Goal: Transaction & Acquisition: Purchase product/service

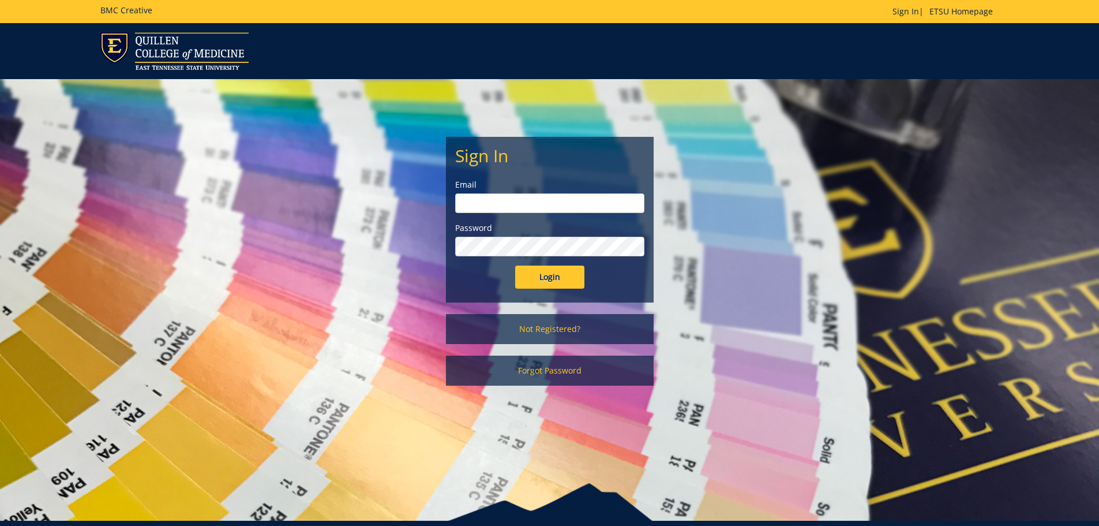
click at [511, 202] on input "email" at bounding box center [549, 203] width 189 height 20
type input "hooven@etsu.edu"
click at [522, 231] on label "Password" at bounding box center [549, 228] width 189 height 12
click at [543, 271] on input "Login" at bounding box center [549, 276] width 69 height 23
click at [368, 260] on div "Sign In Email hooven@etsu.edu Password Login Not Registered? Forgot Password" at bounding box center [549, 238] width 675 height 318
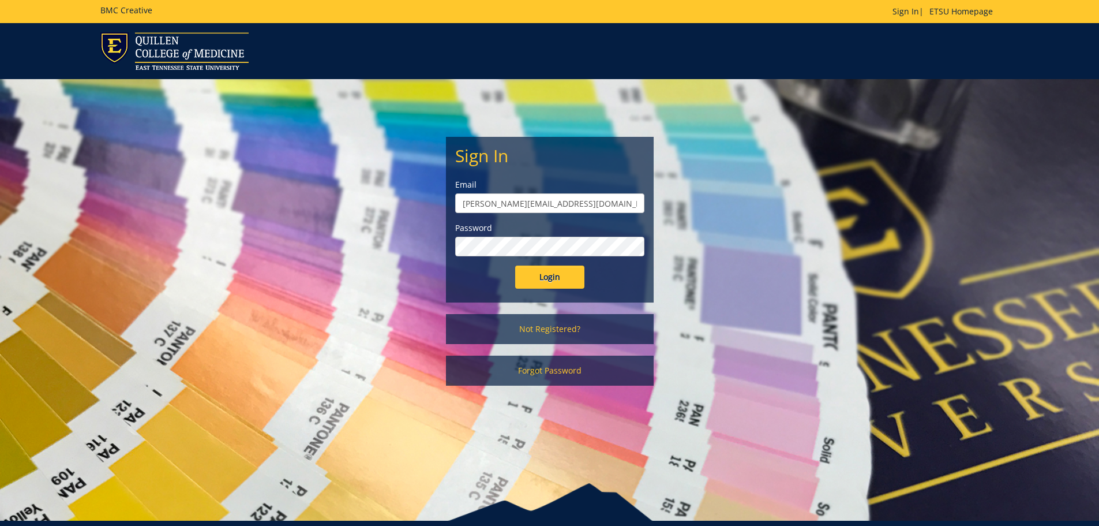
click at [515, 265] on input "Login" at bounding box center [549, 276] width 69 height 23
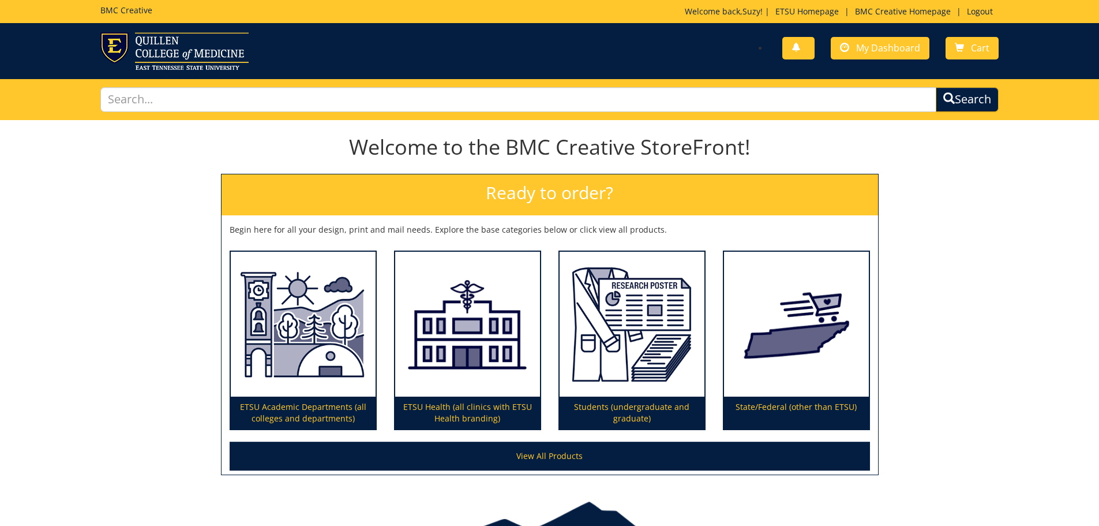
scroll to position [68, 0]
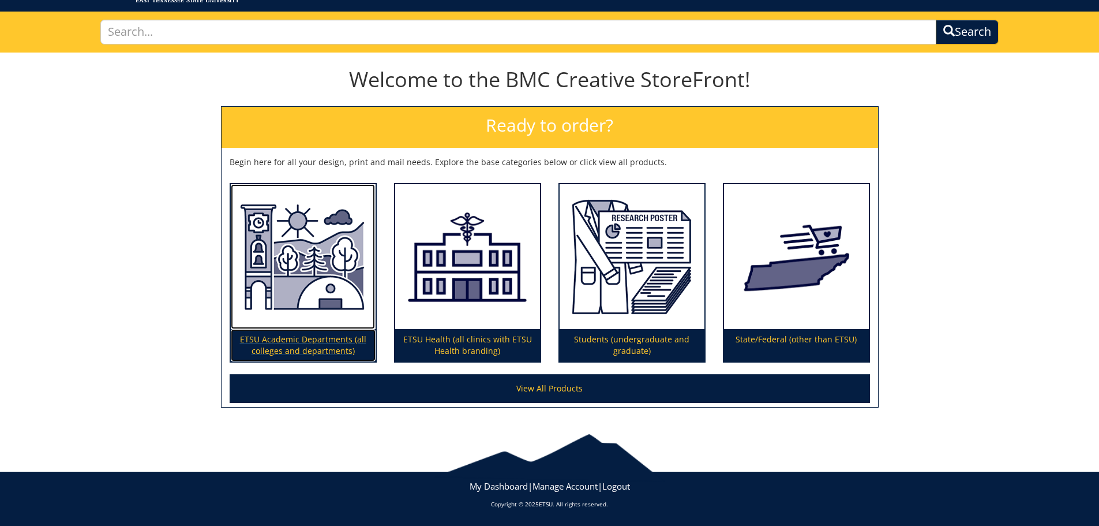
click at [348, 265] on img at bounding box center [303, 256] width 145 height 145
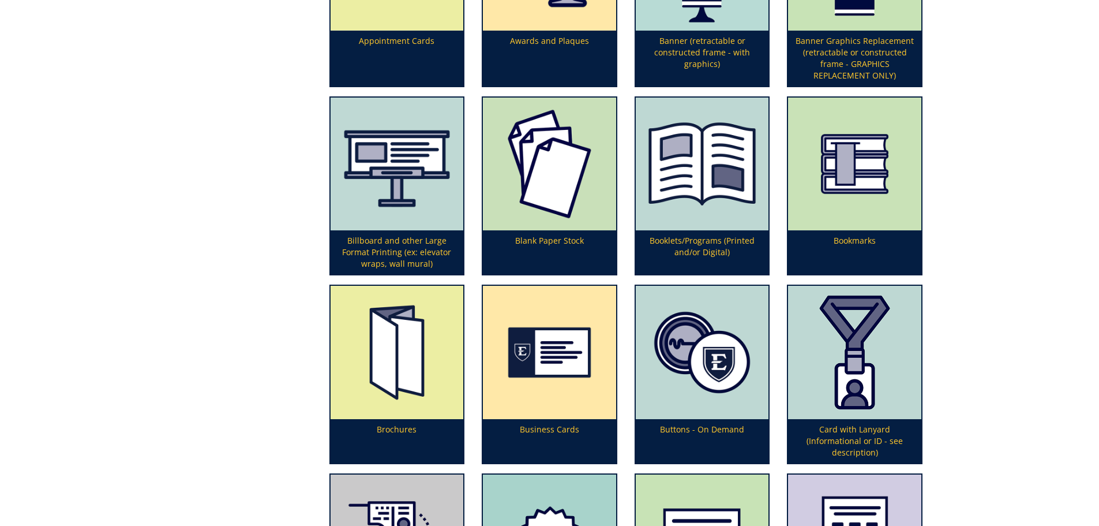
scroll to position [577, 0]
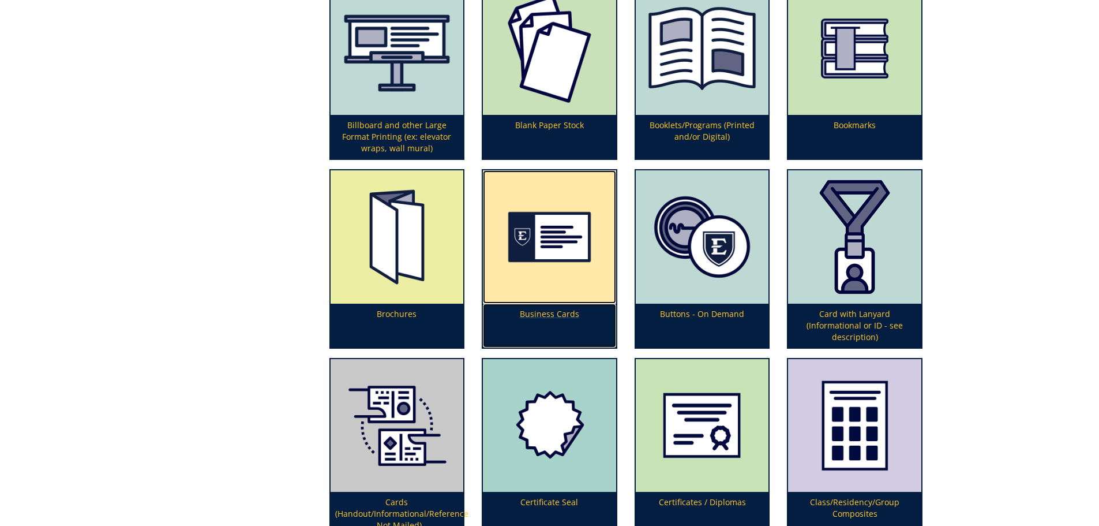
click at [551, 310] on p "Business Cards" at bounding box center [549, 326] width 133 height 44
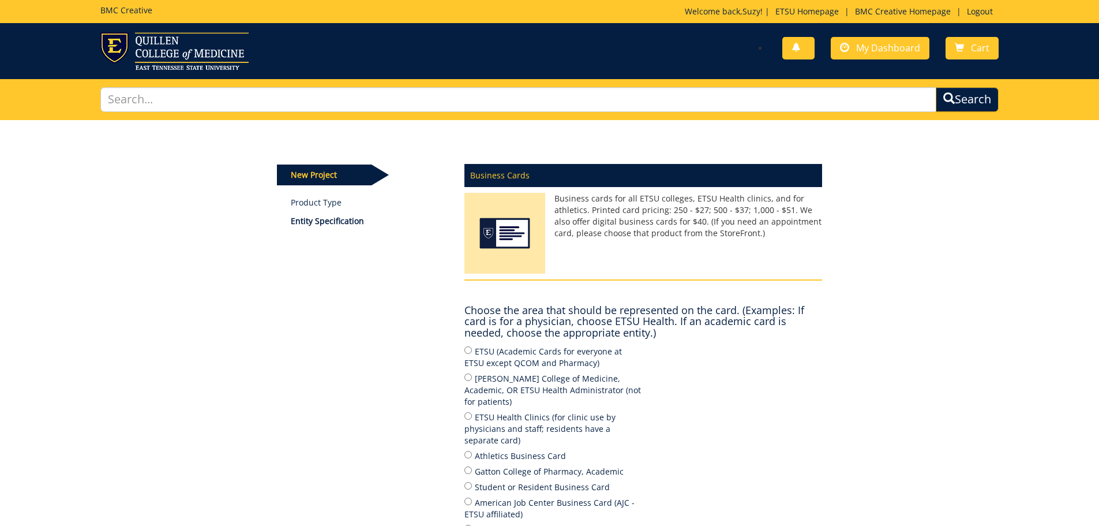
click at [324, 174] on p "New Project" at bounding box center [324, 174] width 95 height 21
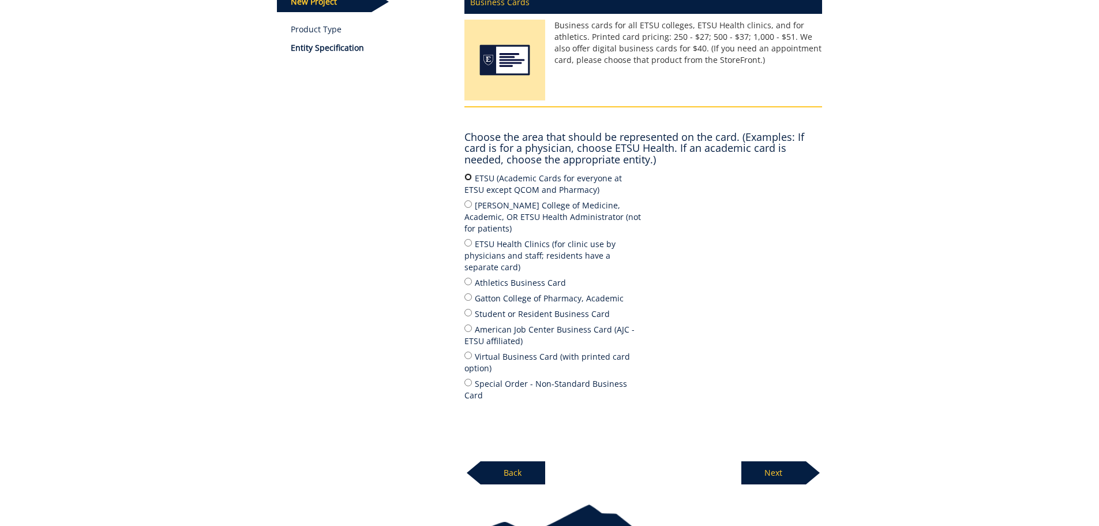
click at [467, 176] on input "ETSU (Academic Cards for everyone at ETSU except QCOM and Pharmacy)" at bounding box center [469, 177] width 8 height 8
radio input "true"
click at [783, 461] on p "Next" at bounding box center [774, 472] width 65 height 23
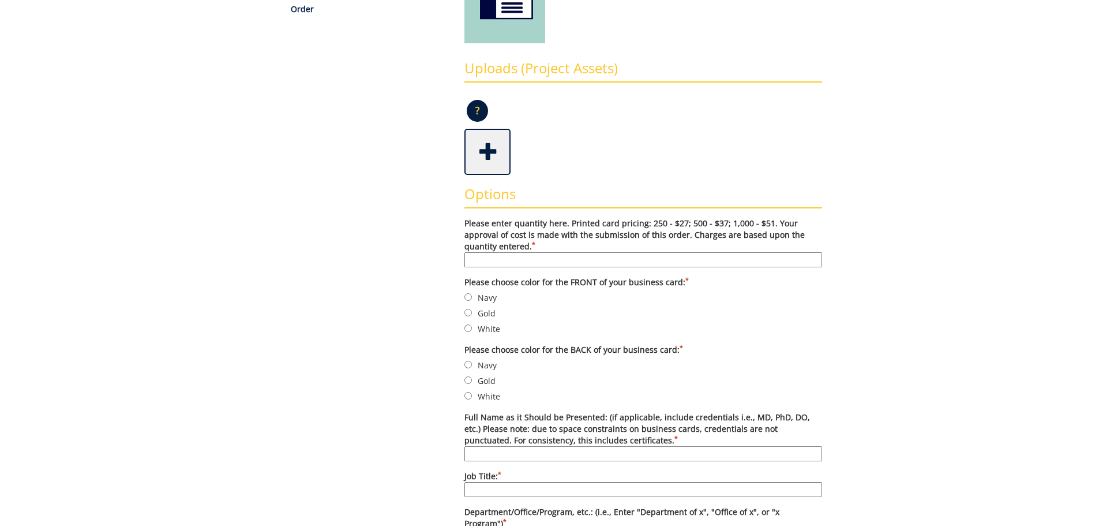
scroll to position [173, 0]
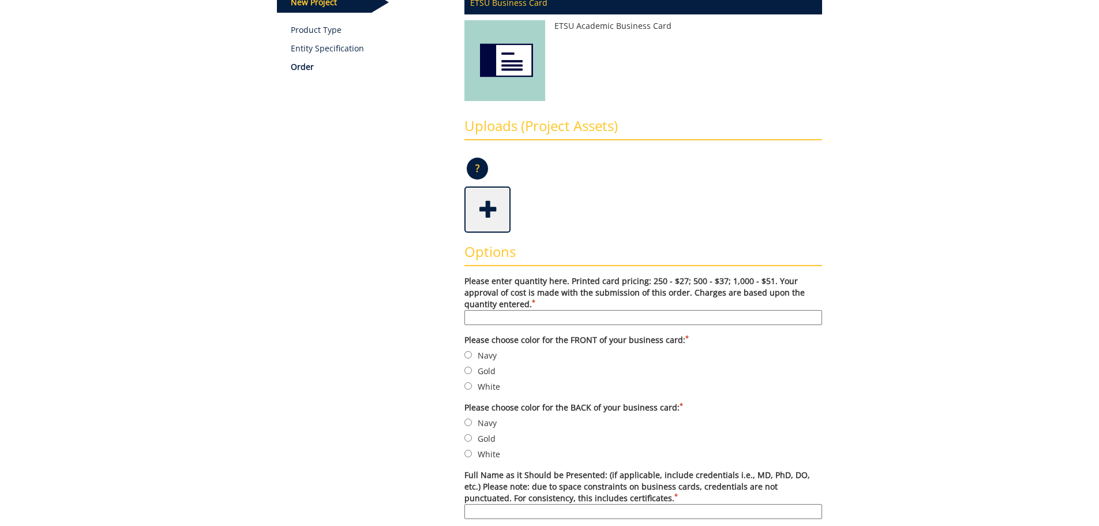
click at [511, 318] on input "Please enter quantity here. Printed card pricing: 250 - $27; 500 - $37; 1,000 -…" at bounding box center [644, 317] width 358 height 15
type input "500"
click at [814, 369] on label "Gold" at bounding box center [644, 370] width 358 height 13
click at [472, 369] on input "Gold" at bounding box center [469, 370] width 8 height 8
radio input "true"
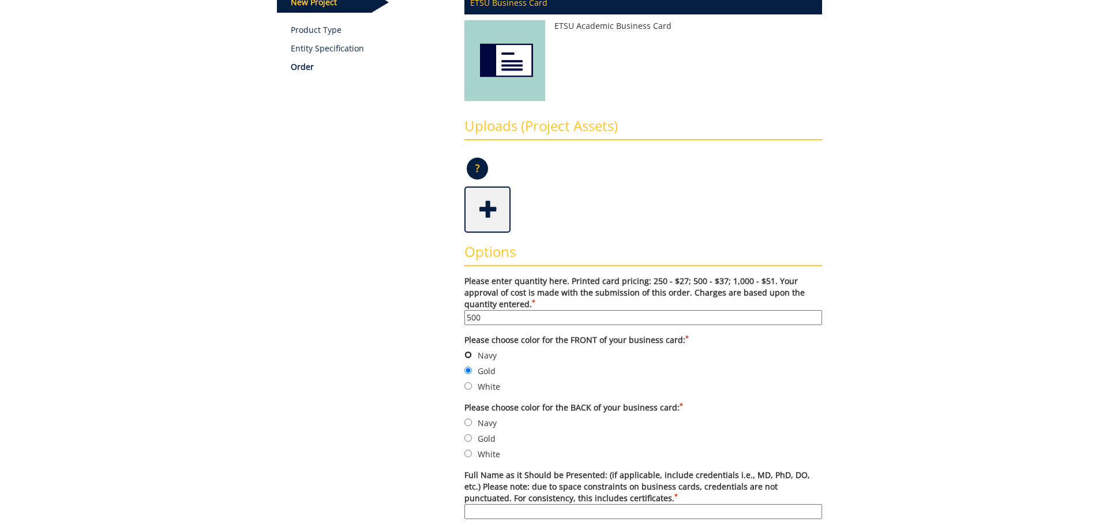
click at [471, 352] on input "Navy" at bounding box center [469, 355] width 8 height 8
radio input "true"
click at [467, 450] on input "White" at bounding box center [469, 454] width 8 height 8
radio input "true"
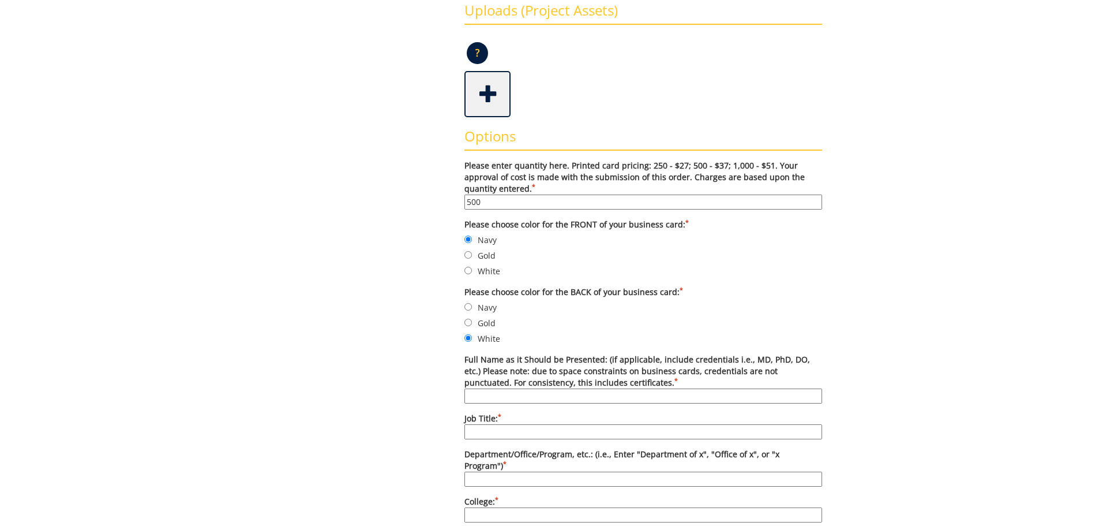
click at [473, 398] on input "Full Name as it Should be Presented: (if applicable, include credentials i.e., …" at bounding box center [644, 395] width 358 height 15
type input "[PERSON_NAME]"
click at [489, 428] on input "Job Title: *" at bounding box center [644, 431] width 358 height 15
type input "Assistant Director"
click at [499, 471] on input "Department/Office/Program, etc.: (i.e., Enter "Department of x", "Office of x",…" at bounding box center [644, 478] width 358 height 15
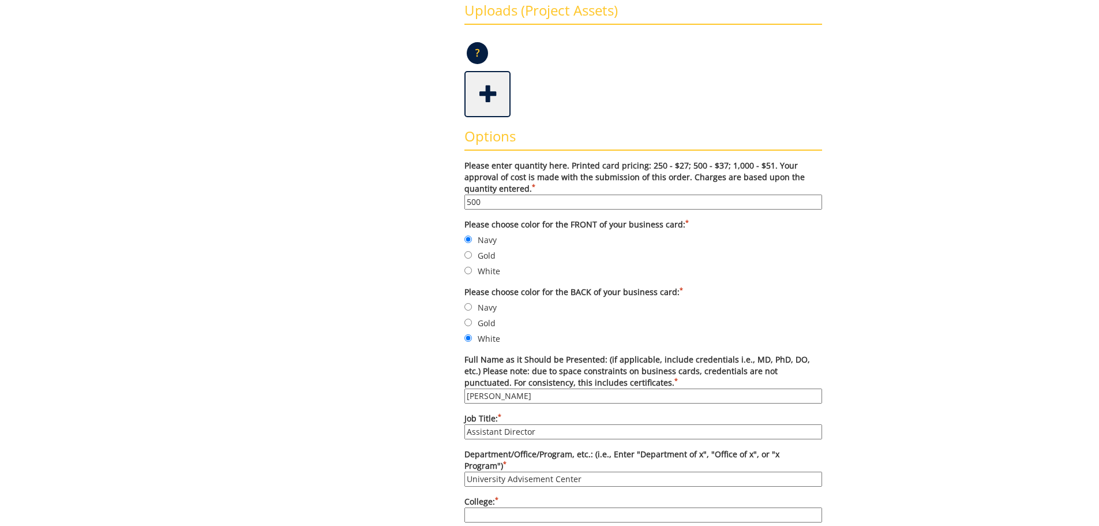
scroll to position [462, 0]
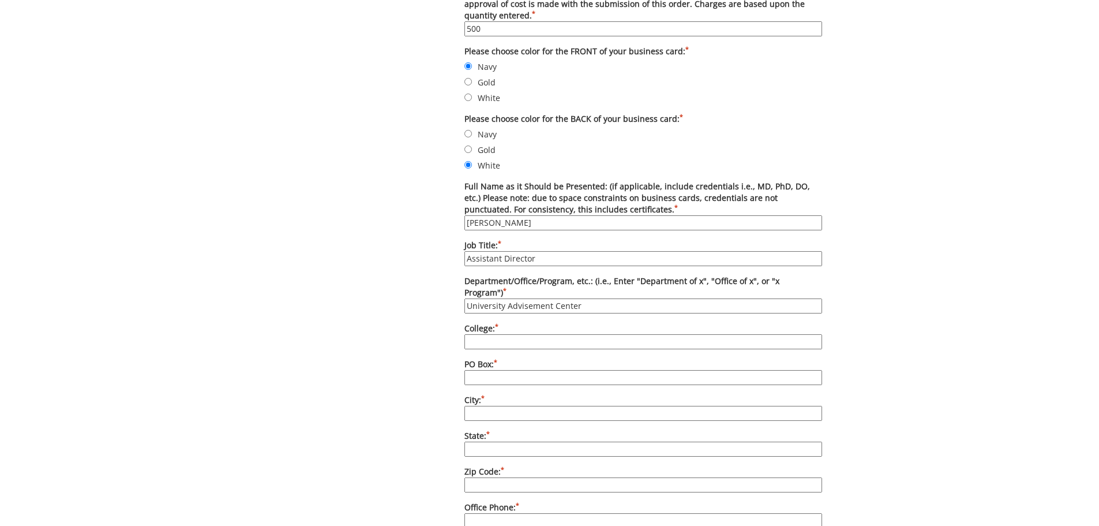
type input "University Advisement Center"
click at [518, 334] on input "College: *" at bounding box center [644, 341] width 358 height 15
click at [542, 334] on input "College: *" at bounding box center [644, 341] width 358 height 15
click at [523, 334] on input "College: *" at bounding box center [644, 341] width 358 height 15
type input "."
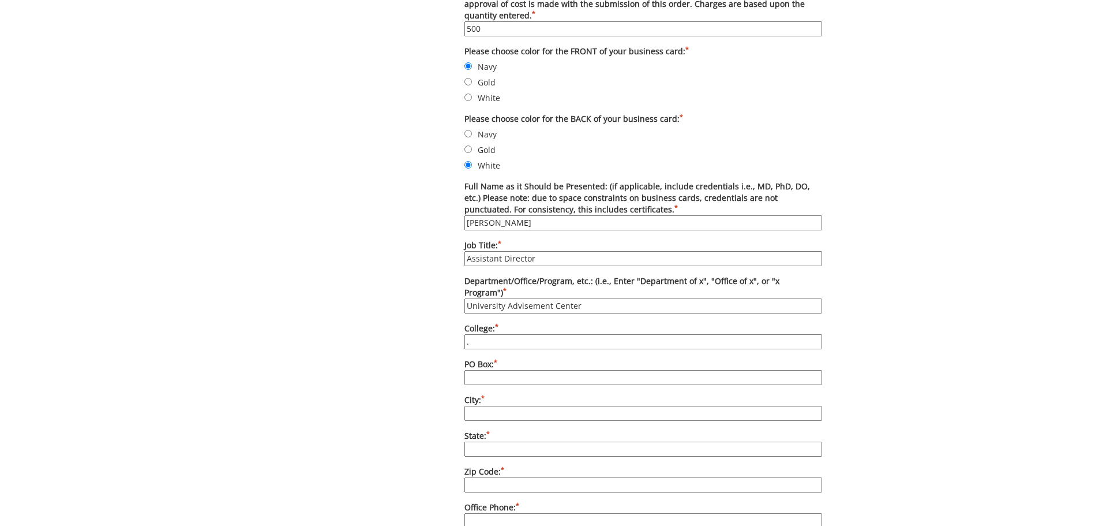
click at [497, 370] on input "PO Box: *" at bounding box center [644, 377] width 358 height 15
type input "P"
type input "70590"
click at [507, 406] on input "City: *" at bounding box center [644, 413] width 358 height 15
type input "[GEOGRAPHIC_DATA]"
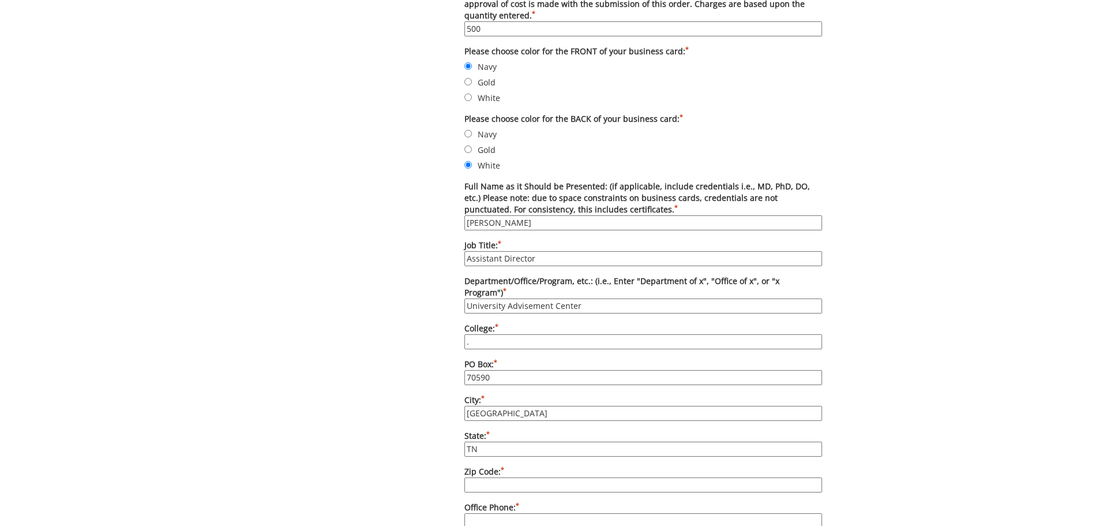
type input "TN"
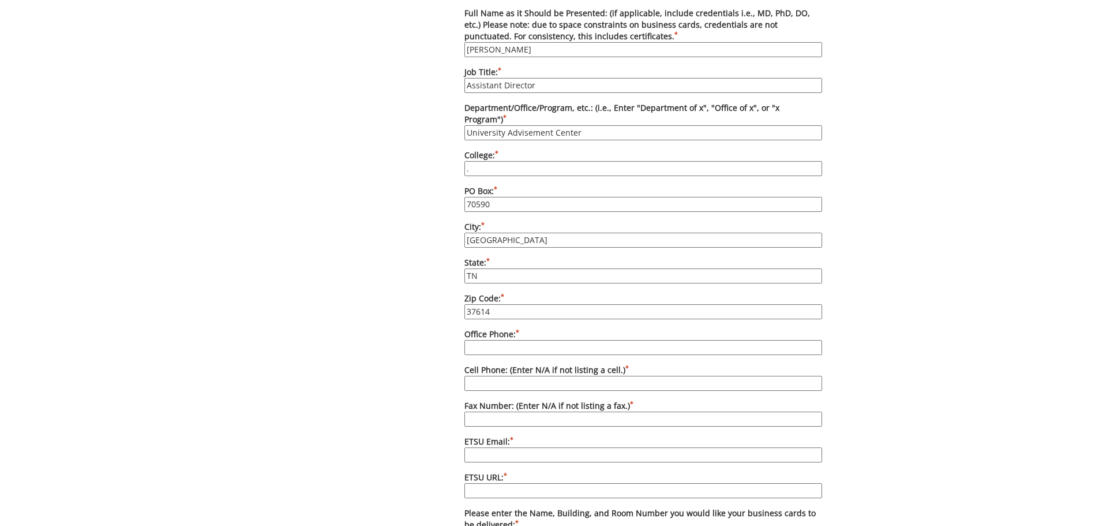
scroll to position [692, 0]
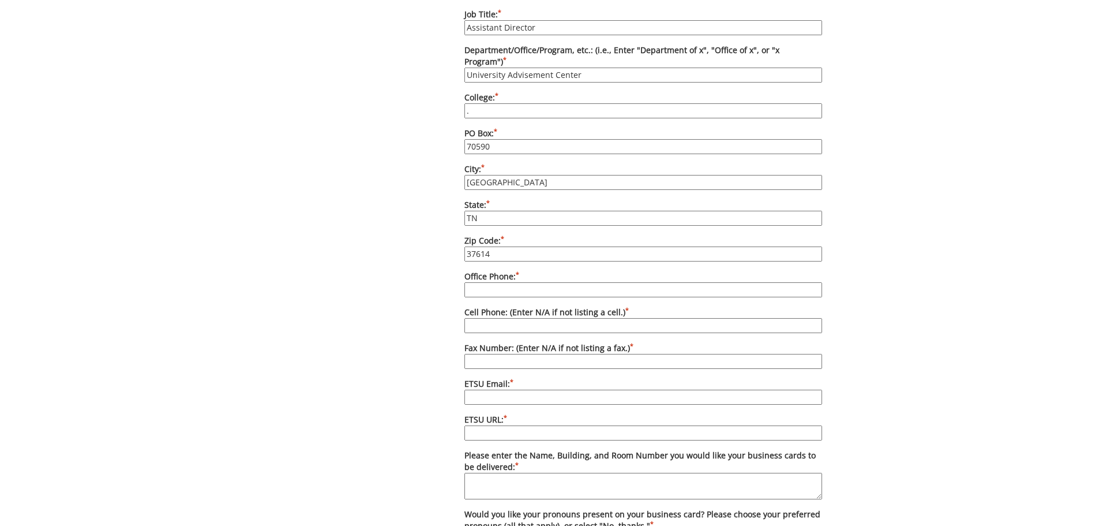
type input "37614"
click at [519, 282] on input "Office Phone: *" at bounding box center [644, 289] width 358 height 15
type input "[PHONE_NUMBER]"
click at [499, 318] on input "Cell Phone: (Enter N/A if not listing a cell.) *" at bounding box center [644, 325] width 358 height 15
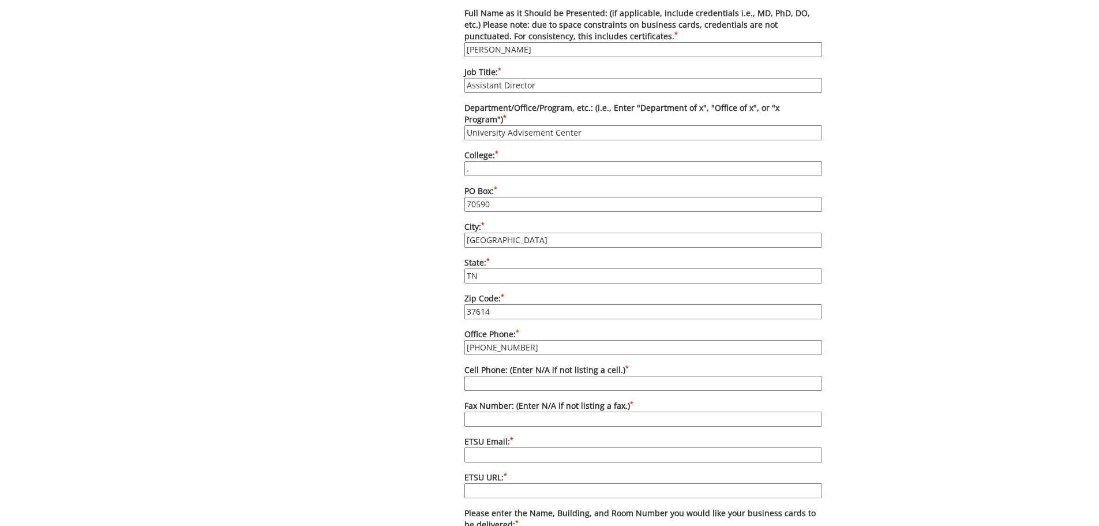
click at [456, 157] on div "Options Please enter quantity here. Printed card pricing: 250 - $27; 500 - $37;…" at bounding box center [643, 252] width 375 height 963
click at [472, 161] on input "." at bounding box center [644, 168] width 358 height 15
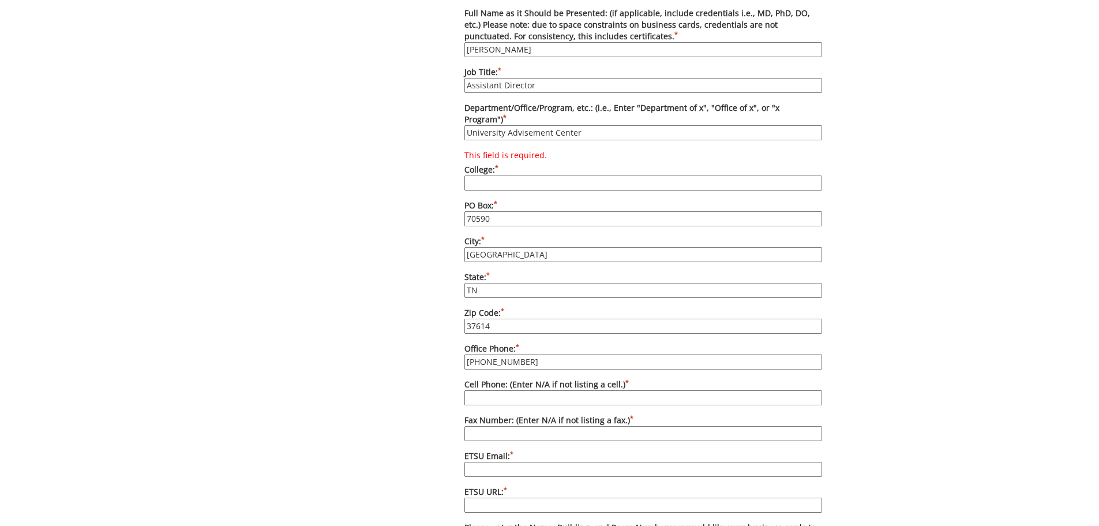
type input "."
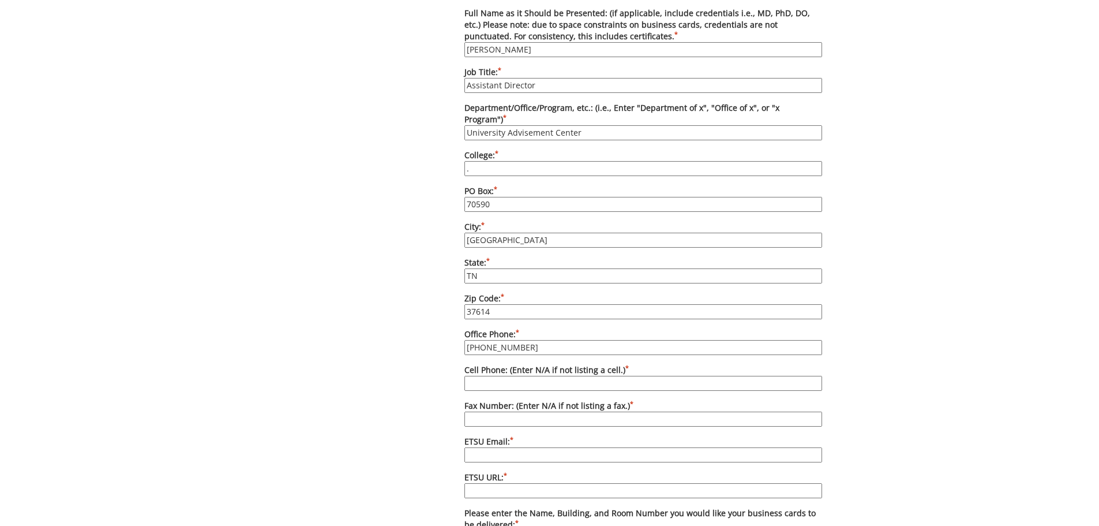
scroll to position [808, 0]
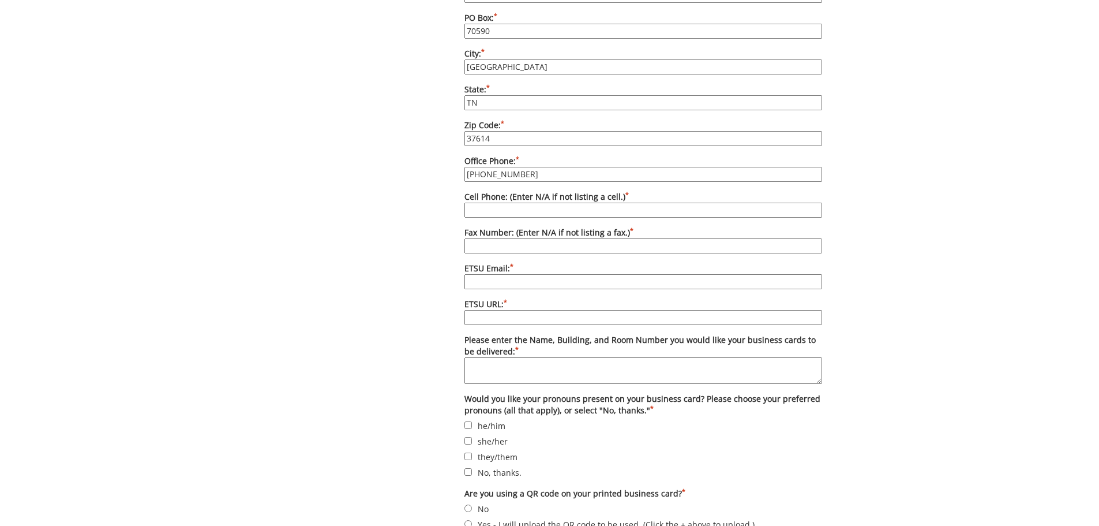
click at [493, 203] on input "Cell Phone: (Enter N/A if not listing a cell.) *" at bounding box center [644, 210] width 358 height 15
type input "N/A"
click at [509, 238] on input "Fax Number: (Enter N/A if not listing a fax.) *" at bounding box center [644, 245] width 358 height 15
type input "[PHONE_NUMBER]"
click at [514, 274] on input "ETSU Email: *" at bounding box center [644, 281] width 358 height 15
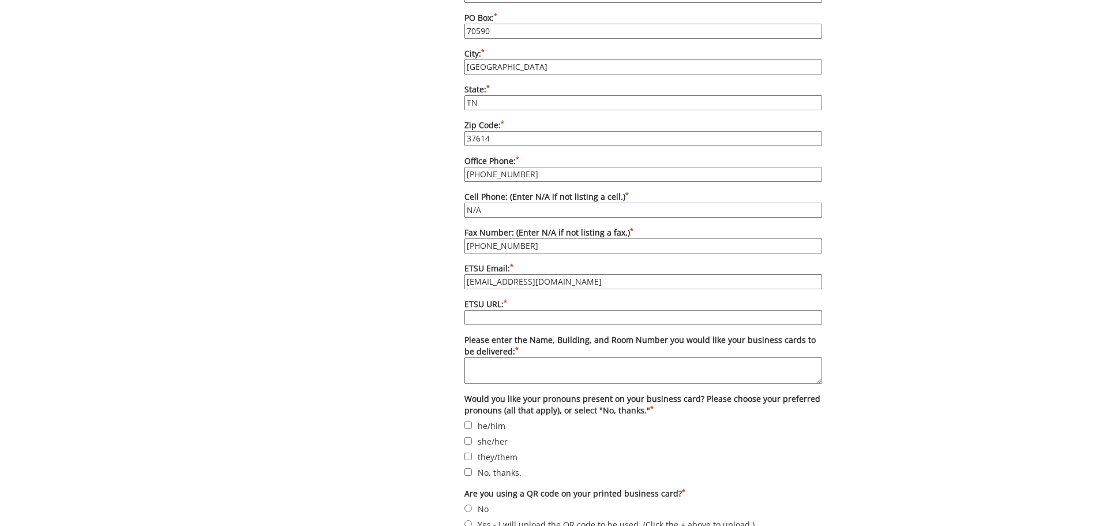
type input "[EMAIL_ADDRESS][DOMAIN_NAME]"
click at [530, 310] on input "ETSU URL: *" at bounding box center [644, 317] width 358 height 15
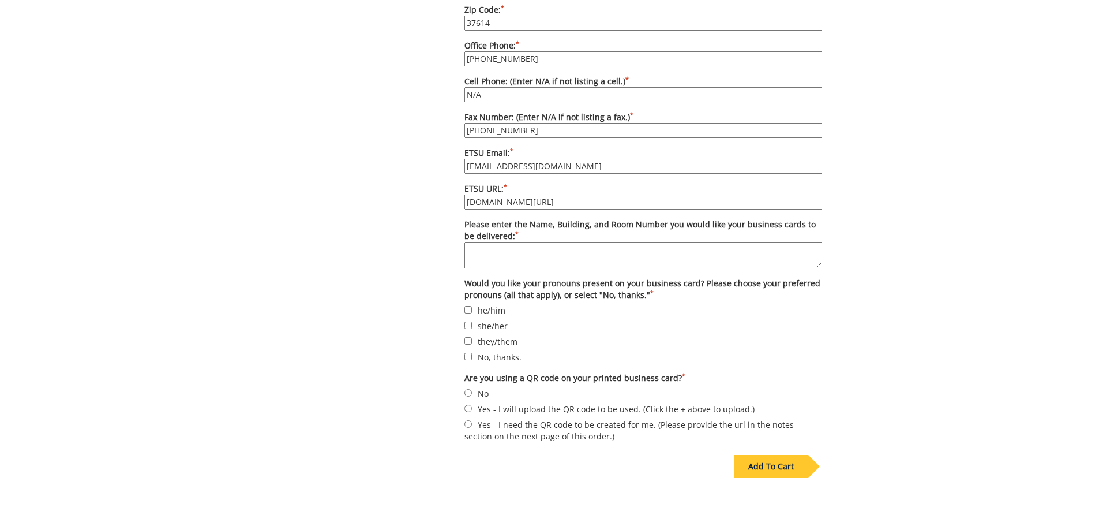
type input "[DOMAIN_NAME][URL]"
click at [518, 242] on textarea "Please enter the Name, Building, and Room Number you would like your business c…" at bounding box center [644, 255] width 358 height 27
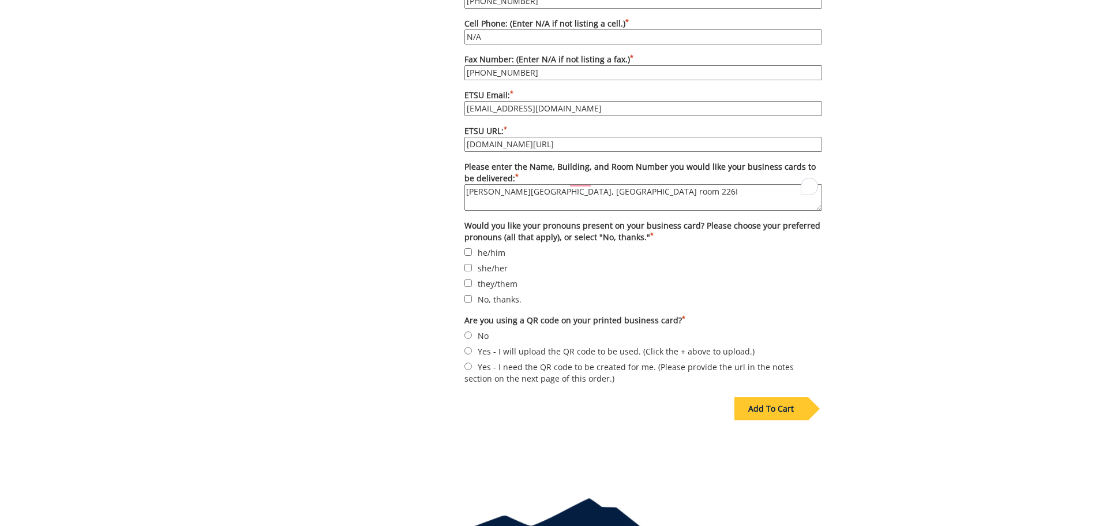
type textarea "[PERSON_NAME][GEOGRAPHIC_DATA], [GEOGRAPHIC_DATA] room 226I"
click at [467, 295] on input "No, thanks." at bounding box center [469, 299] width 8 height 8
checkbox input "true"
click at [469, 331] on input "No" at bounding box center [469, 335] width 8 height 8
radio input "true"
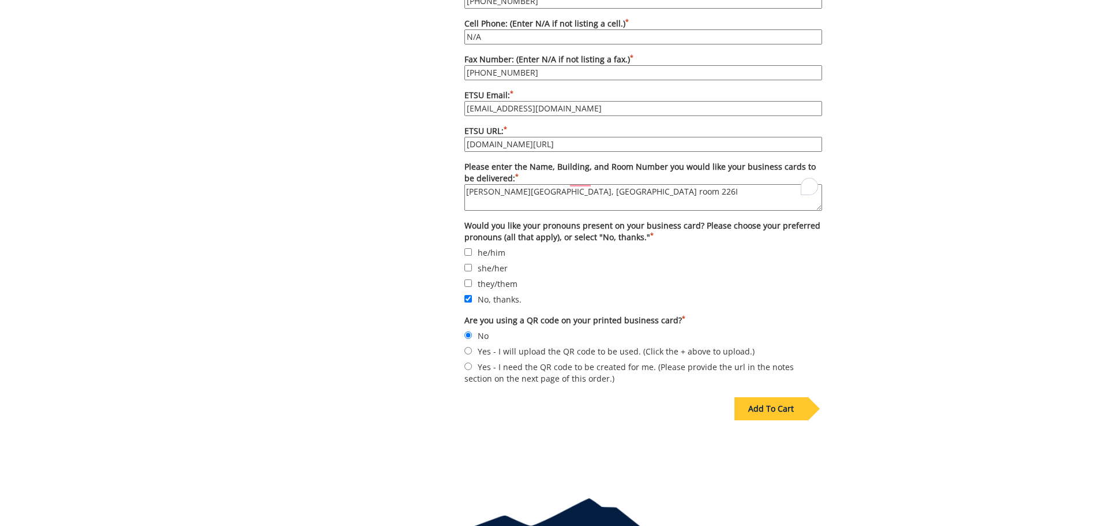
drag, startPoint x: 773, startPoint y: 400, endPoint x: 781, endPoint y: 401, distance: 7.6
click at [774, 400] on div "Add To Cart" at bounding box center [771, 408] width 73 height 23
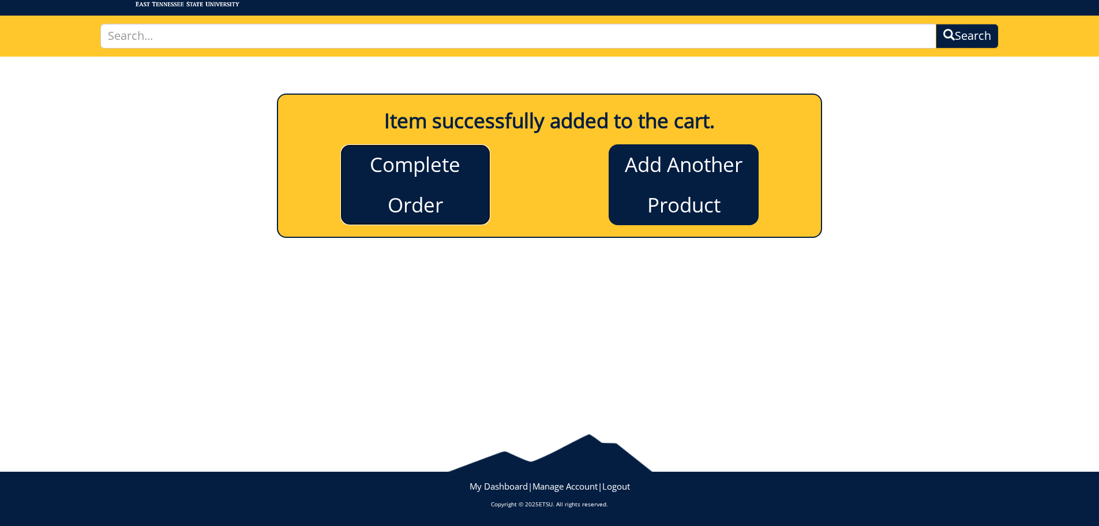
drag, startPoint x: 444, startPoint y: 185, endPoint x: 677, endPoint y: 188, distance: 233.2
click at [445, 184] on link "Complete Order" at bounding box center [415, 184] width 150 height 81
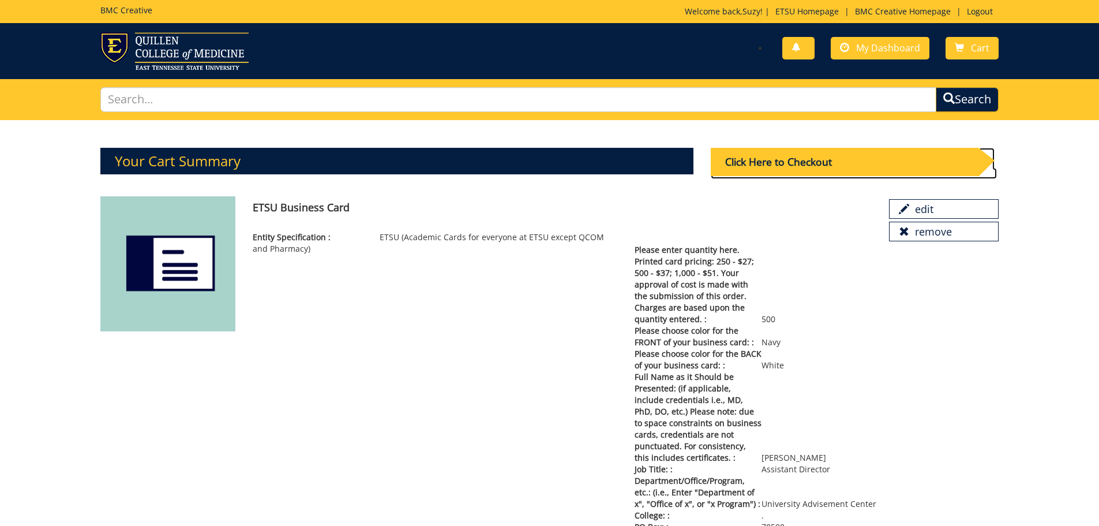
click at [817, 164] on div "Click Here to Checkout" at bounding box center [845, 162] width 268 height 28
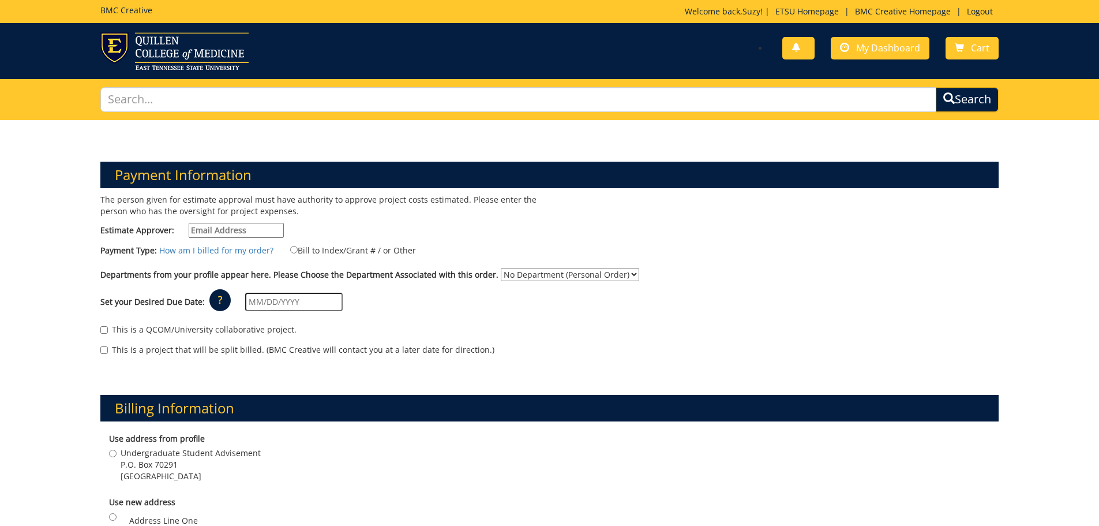
click at [253, 232] on input "Estimate Approver:" at bounding box center [236, 230] width 95 height 15
type input "hooven@etsu.edu"
click at [295, 250] on label "Bill to Index/Grant # / or Other" at bounding box center [346, 250] width 140 height 13
click at [295, 250] on input "Bill to Index/Grant # / or Other" at bounding box center [294, 250] width 8 height 8
radio input "true"
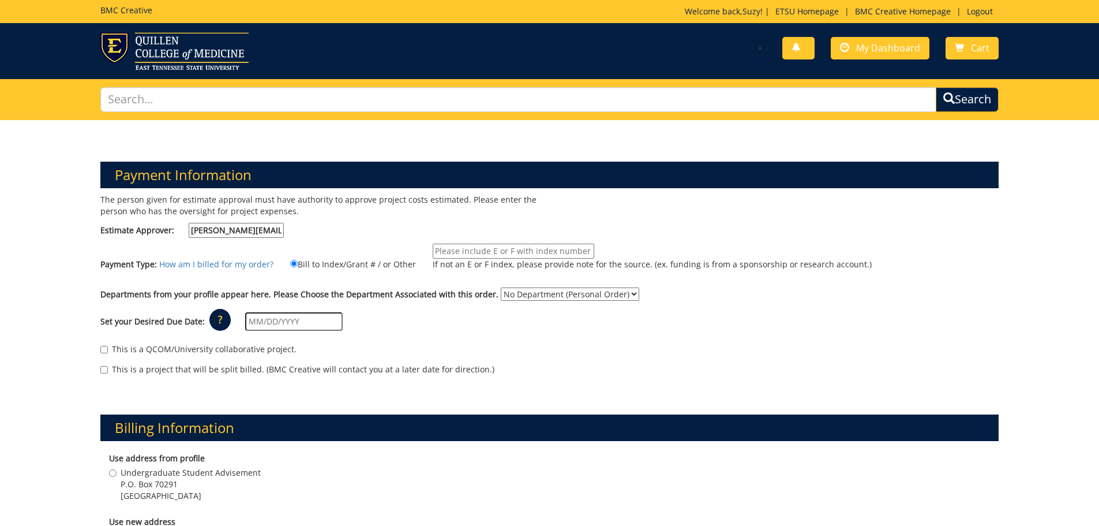
click at [441, 250] on input "If not an E or F index, please provide note for the source. (ex. funding is fro…" at bounding box center [514, 251] width 162 height 15
paste input "10-26030-100000-100-{INSERT ACCOUNT}-350-999-999-999"
type input "10-26030-100000-100-{INSERT ACCOUNT}-350-999-999-999"
click at [666, 310] on div "Set your Desired Due Date: ? × How long will my project take to finish? : Pleas…" at bounding box center [550, 322] width 916 height 32
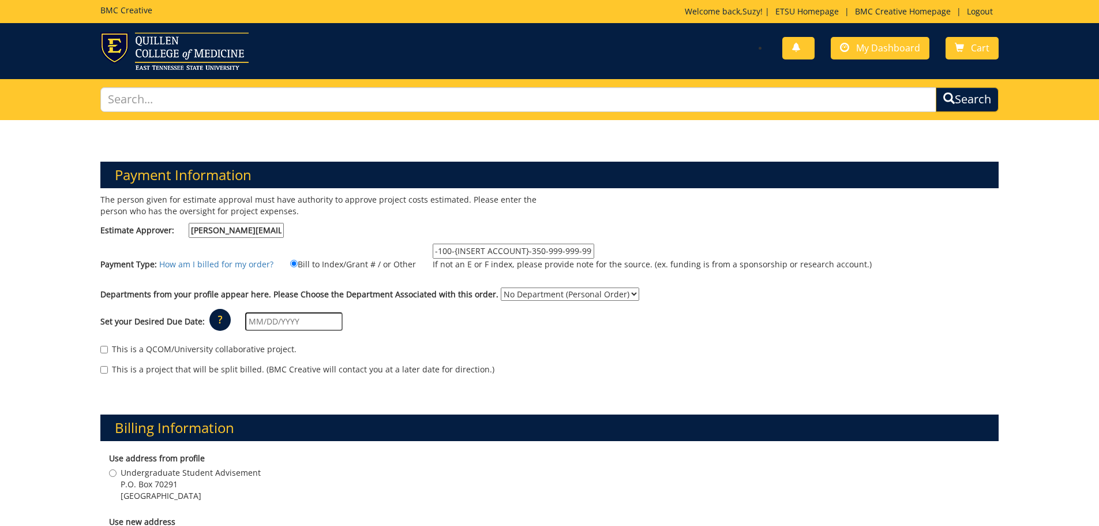
scroll to position [0, 0]
click at [566, 295] on select "No Department (Personal Order) Undergraduate Advisement" at bounding box center [570, 293] width 138 height 13
select select "185"
click at [501, 287] on select "No Department (Personal Order) Undergraduate Advisement" at bounding box center [570, 293] width 138 height 13
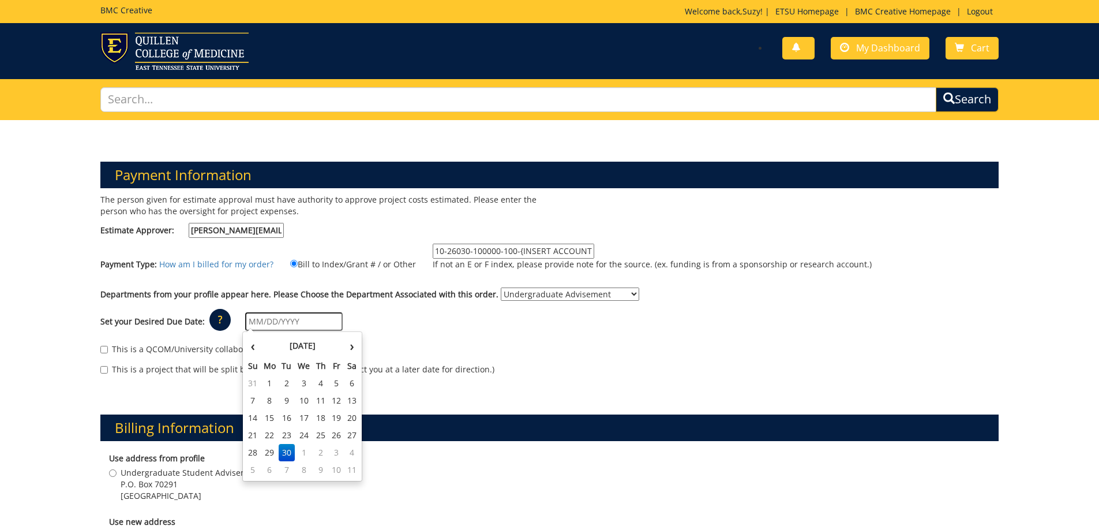
click at [285, 321] on input "text" at bounding box center [294, 321] width 98 height 18
click at [347, 345] on th "›" at bounding box center [352, 345] width 15 height 23
click at [272, 403] on td "6" at bounding box center [270, 400] width 18 height 17
type input "10/06/2025"
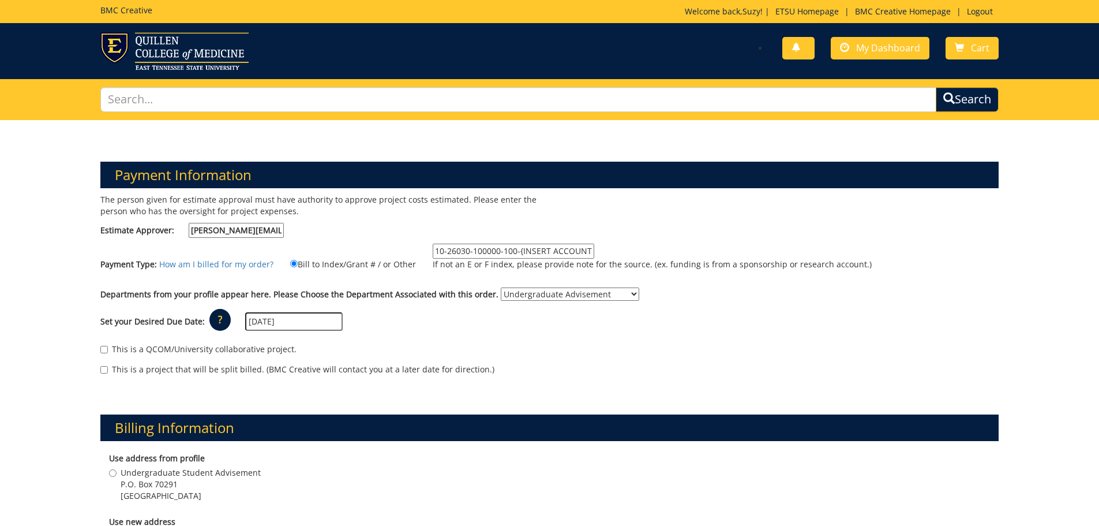
click at [452, 331] on div "Set your Desired Due Date: ? × How long will my project take to finish? : Pleas…" at bounding box center [550, 322] width 916 height 32
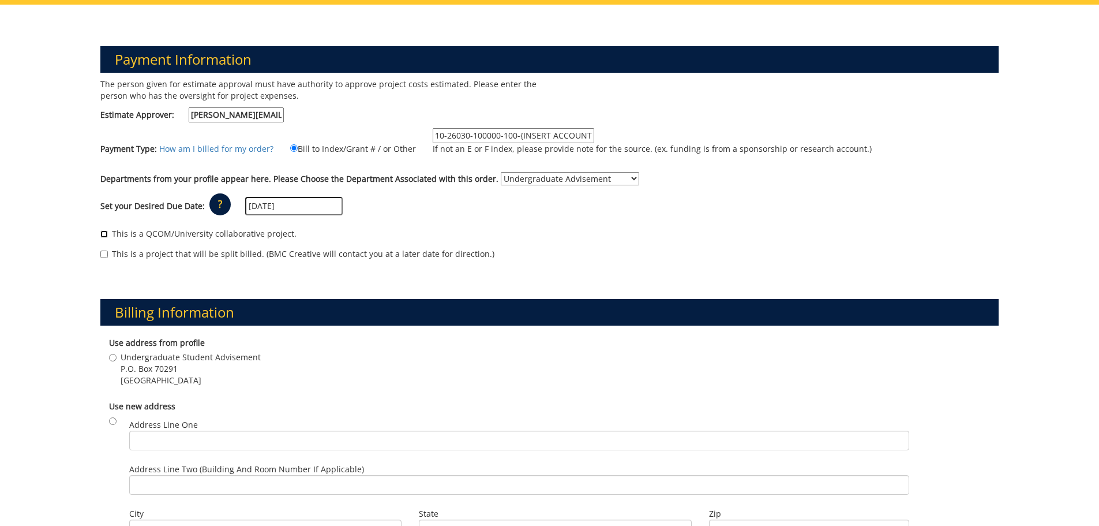
click at [103, 233] on input "This is a QCOM/University collaborative project." at bounding box center [104, 234] width 8 height 8
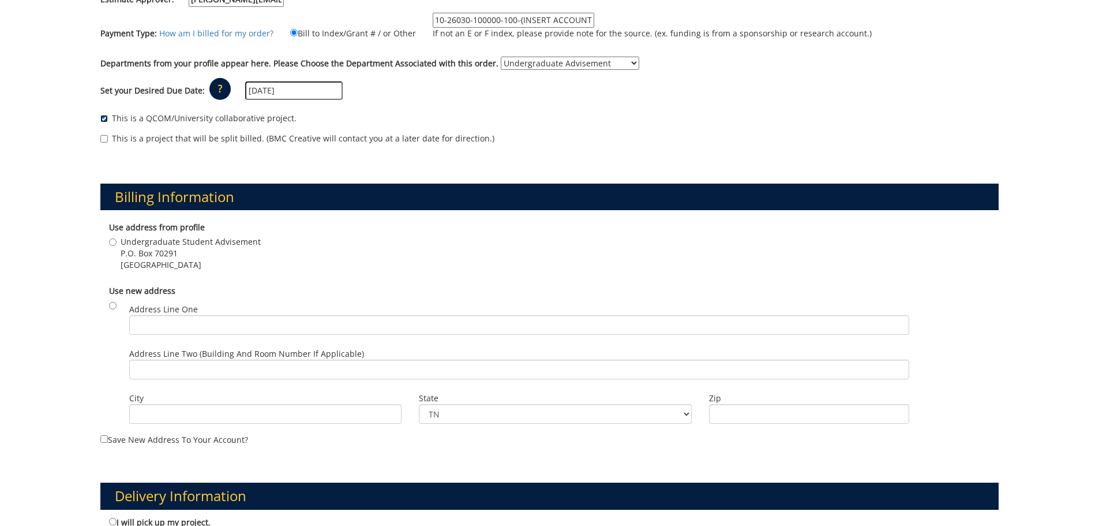
click at [105, 119] on input "This is a QCOM/University collaborative project." at bounding box center [104, 119] width 8 height 8
checkbox input "false"
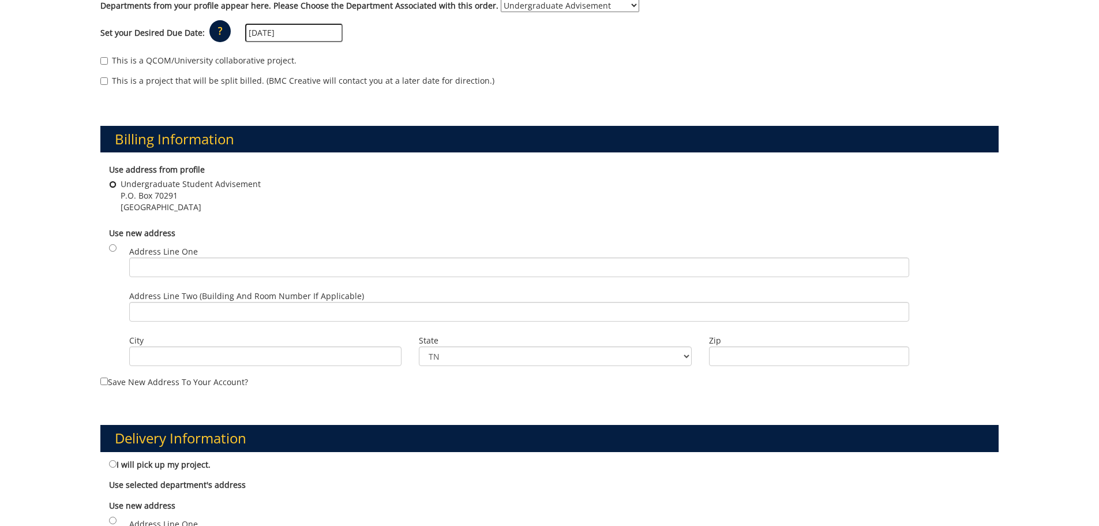
click at [111, 184] on input "Undergraduate Student Advisement P.O. Box 70291 Johnson City , TN 37614" at bounding box center [113, 185] width 8 height 8
radio input "true"
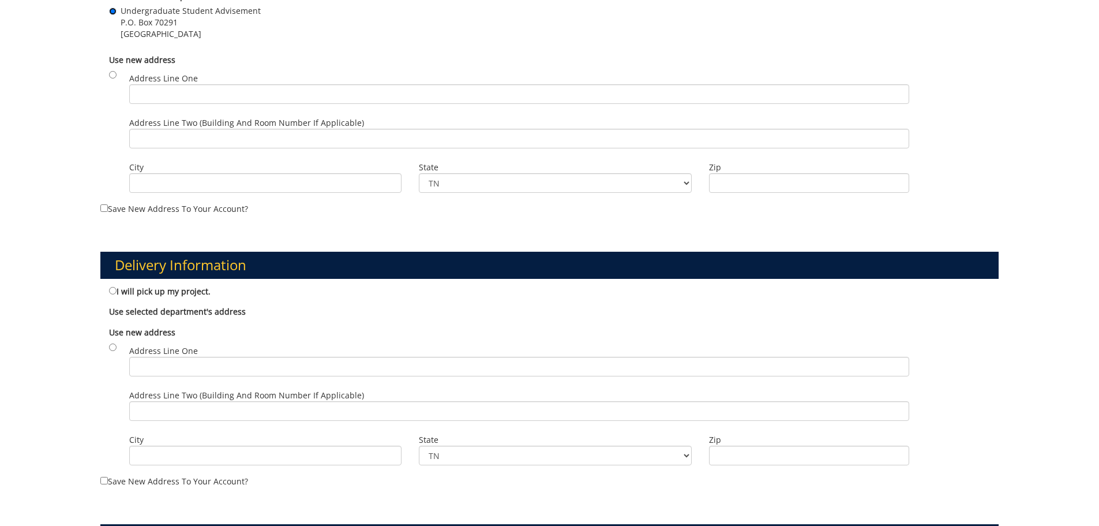
scroll to position [577, 0]
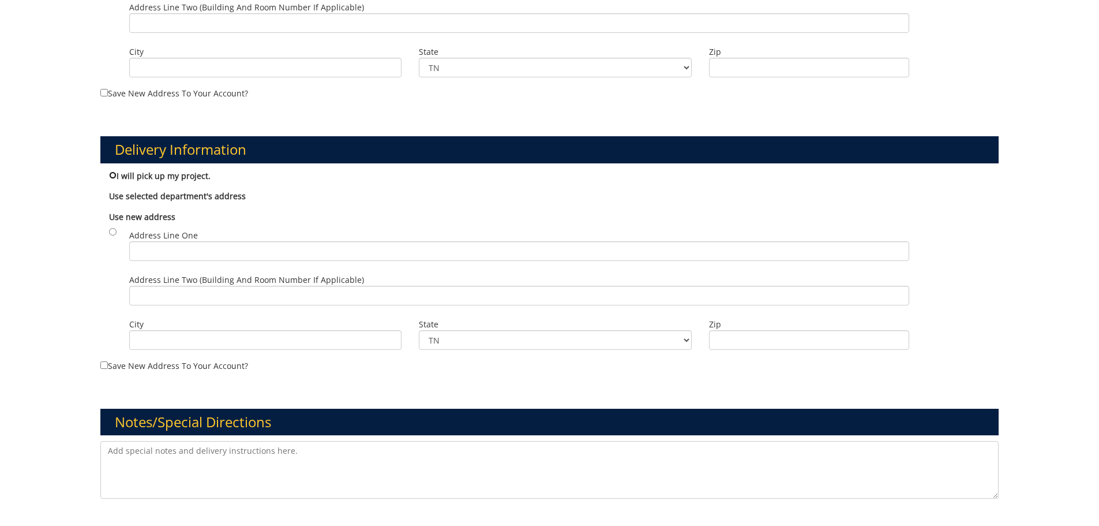
click at [114, 173] on input "I will pick up my project." at bounding box center [113, 175] width 8 height 8
radio input "true"
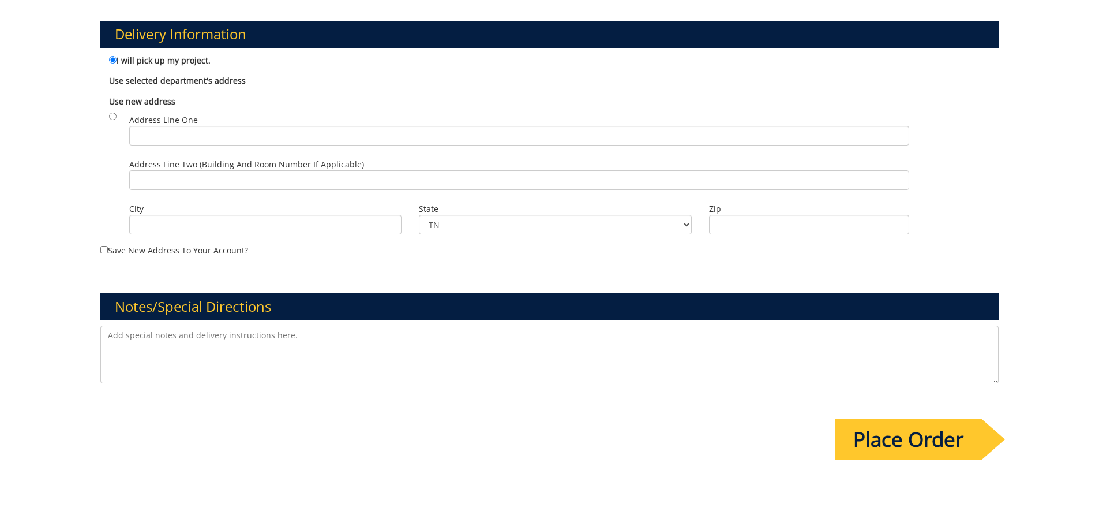
click at [939, 441] on input "Place Order" at bounding box center [908, 439] width 147 height 40
